Goal: Submit feedback/report problem

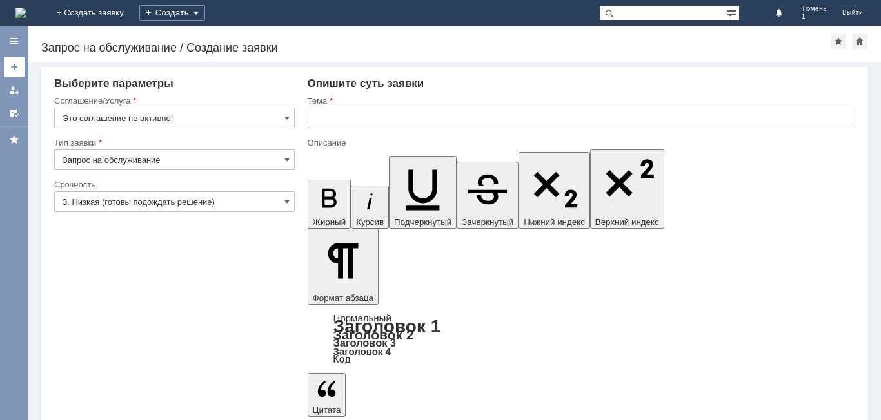
click at [22, 66] on link at bounding box center [14, 67] width 21 height 21
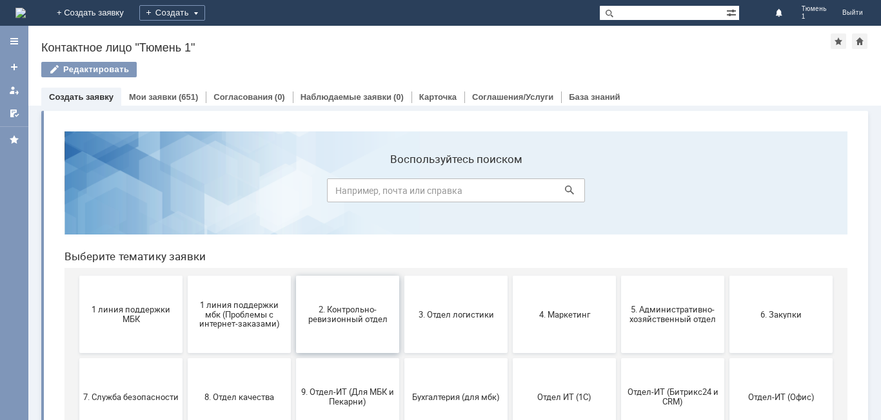
click at [331, 322] on span "2. Контрольно-ревизионный отдел" at bounding box center [347, 314] width 95 height 19
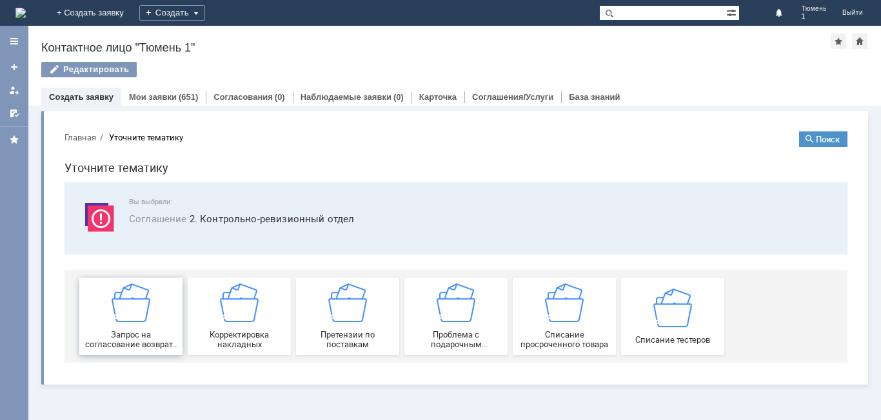
click at [147, 313] on img at bounding box center [131, 303] width 39 height 39
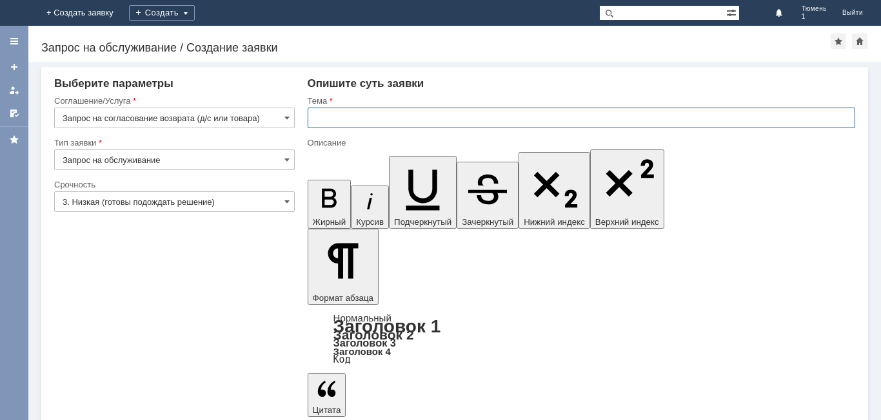
click at [360, 120] on input "text" at bounding box center [581, 118] width 547 height 21
type input "тюмень 1"
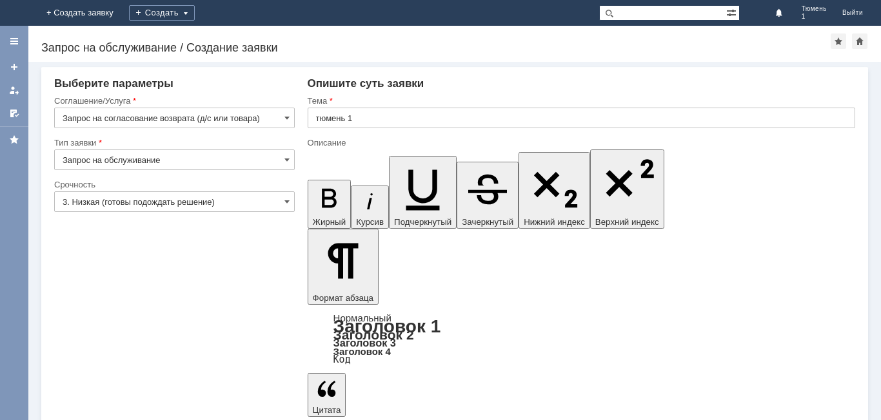
click at [284, 200] on span at bounding box center [286, 202] width 5 height 10
type input "3. Низкая (готовы подождать решение)"
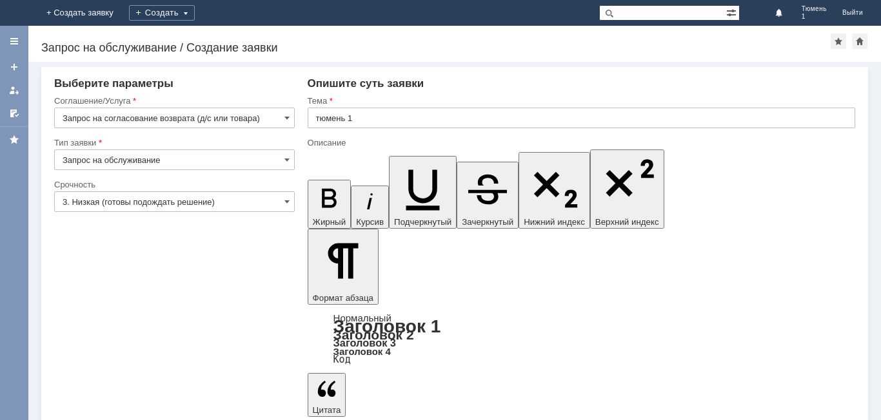
scroll to position [742, 8]
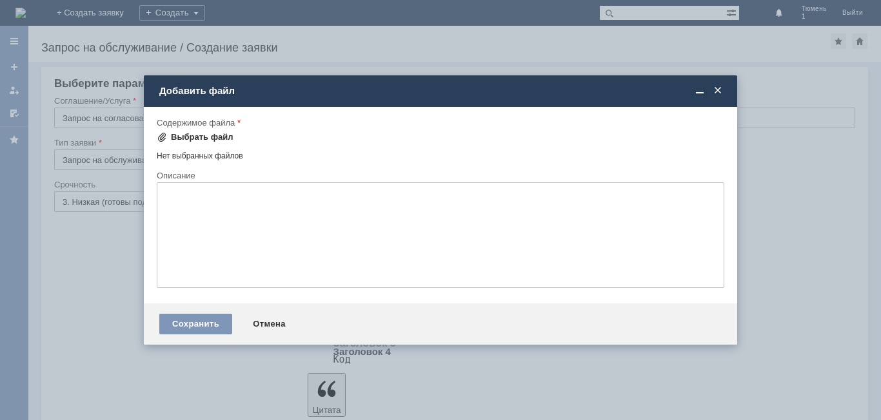
click at [216, 138] on div "Выбрать файл" at bounding box center [202, 137] width 63 height 10
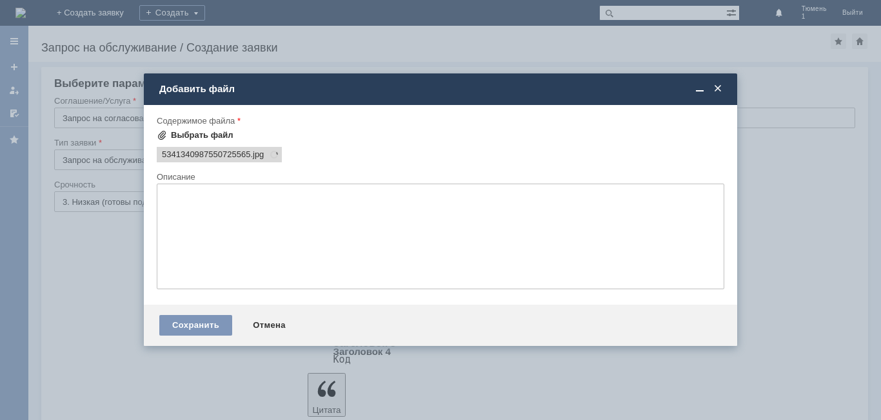
scroll to position [0, 0]
click at [189, 132] on div "Выбрать файл" at bounding box center [202, 135] width 63 height 10
click at [191, 326] on div "Сохранить" at bounding box center [195, 325] width 73 height 21
